Goal: Task Accomplishment & Management: Manage account settings

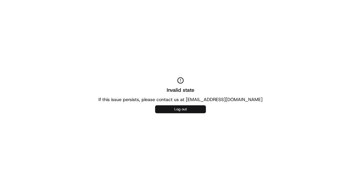
click at [184, 106] on button "Log out" at bounding box center [180, 109] width 51 height 8
